Goal: Task Accomplishment & Management: Manage account settings

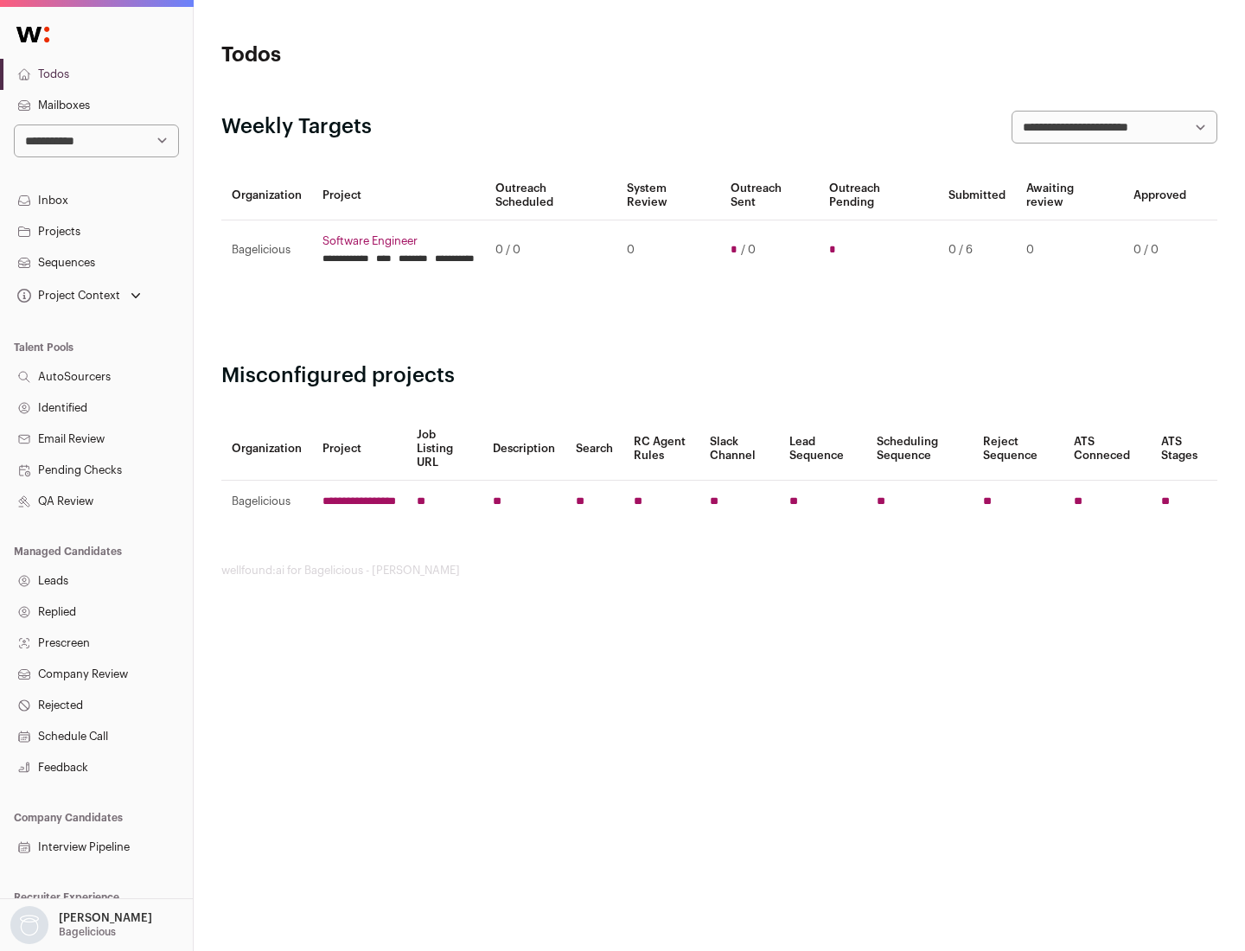
click at [96, 231] on link "Projects" at bounding box center [96, 231] width 193 height 31
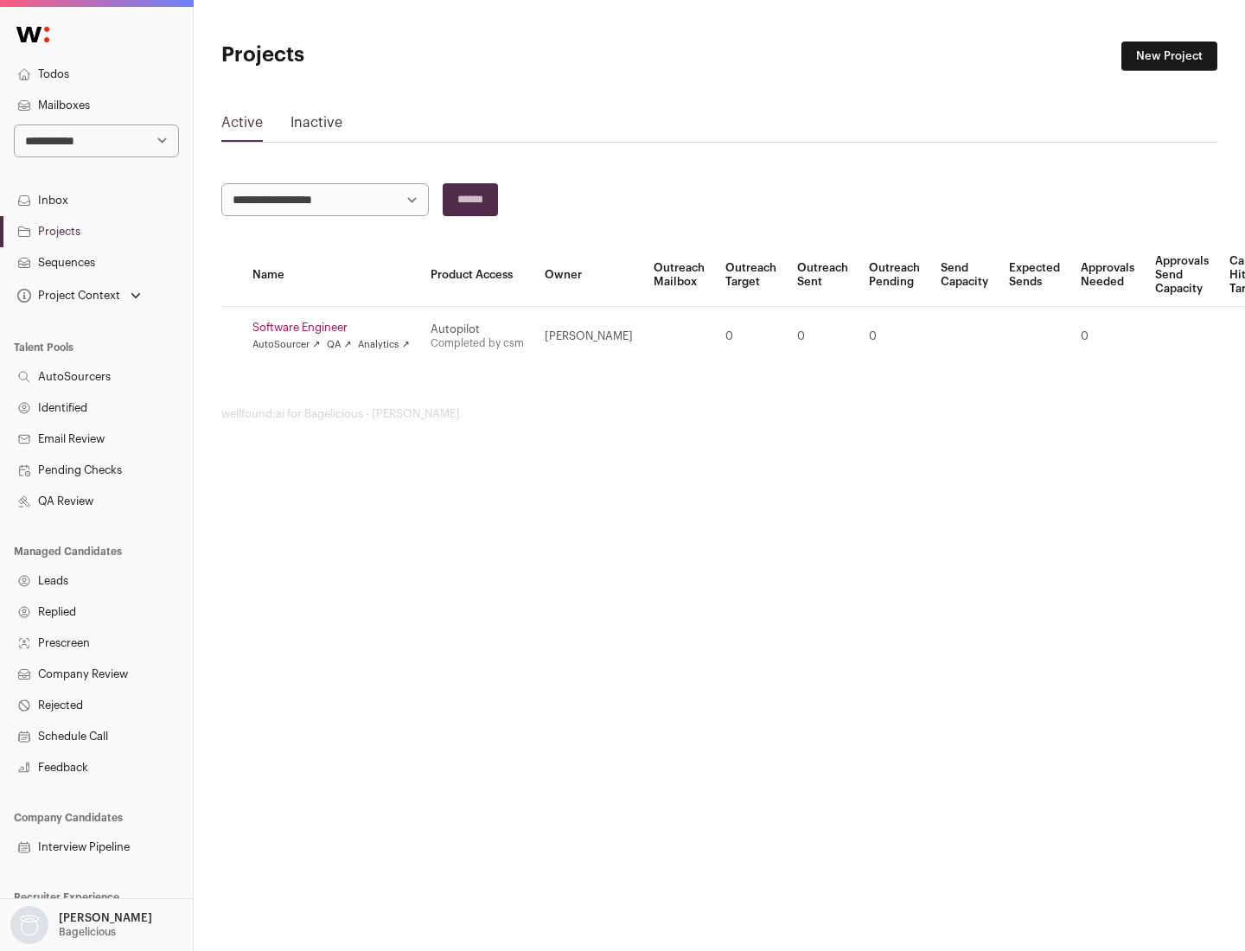
click at [336, 328] on link "Software Engineer" at bounding box center [331, 328] width 157 height 14
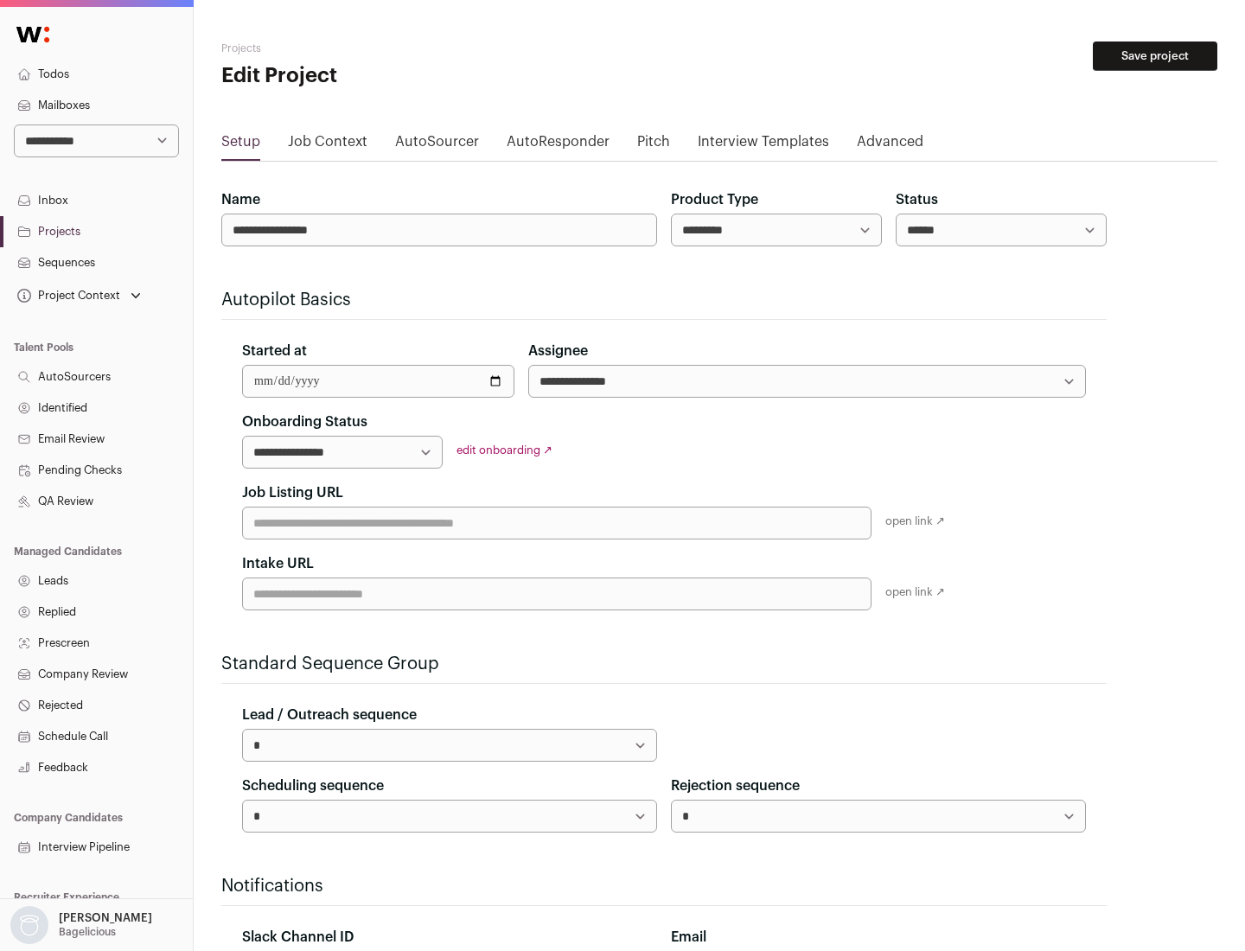
click at [1155, 56] on button "Save project" at bounding box center [1155, 56] width 125 height 29
